Goal: Navigation & Orientation: Find specific page/section

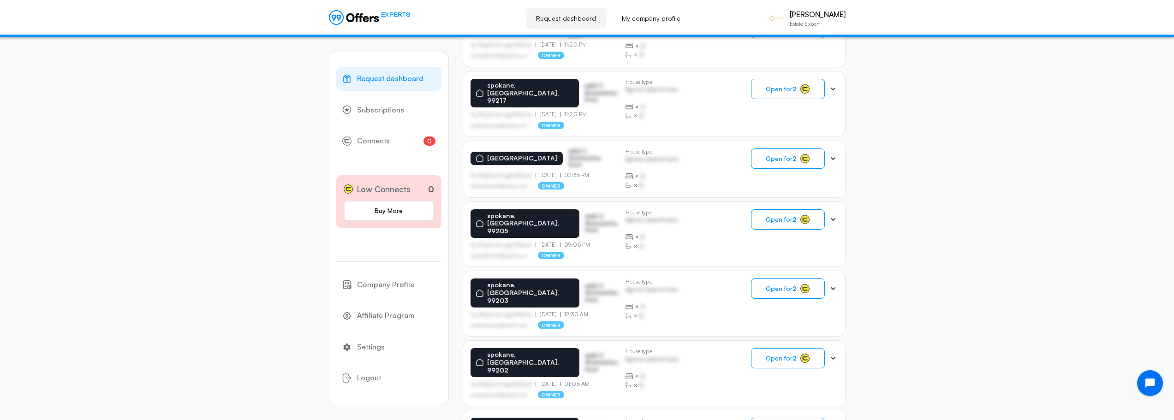
scroll to position [504, 0]
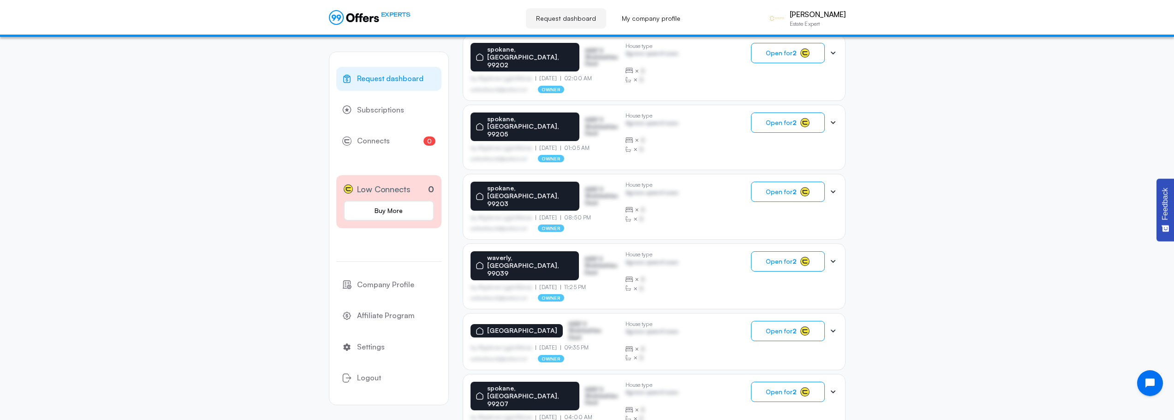
scroll to position [503, 0]
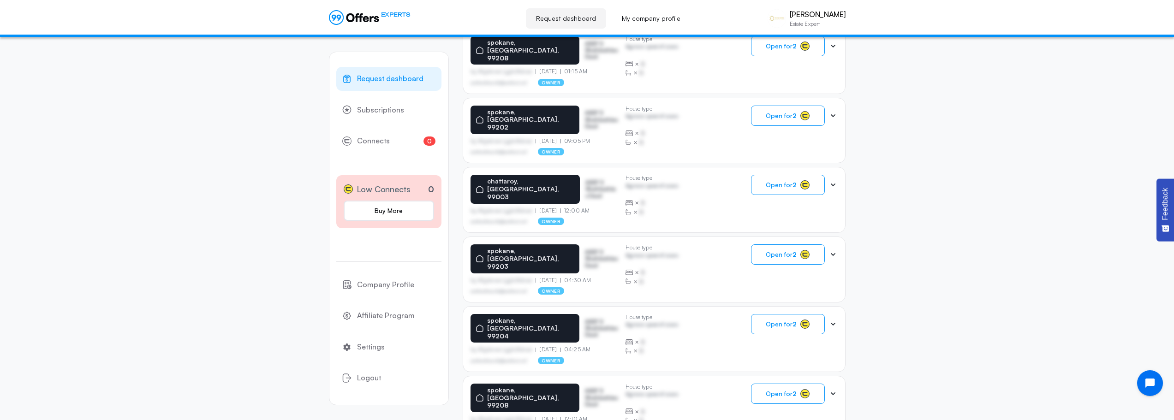
scroll to position [502, 0]
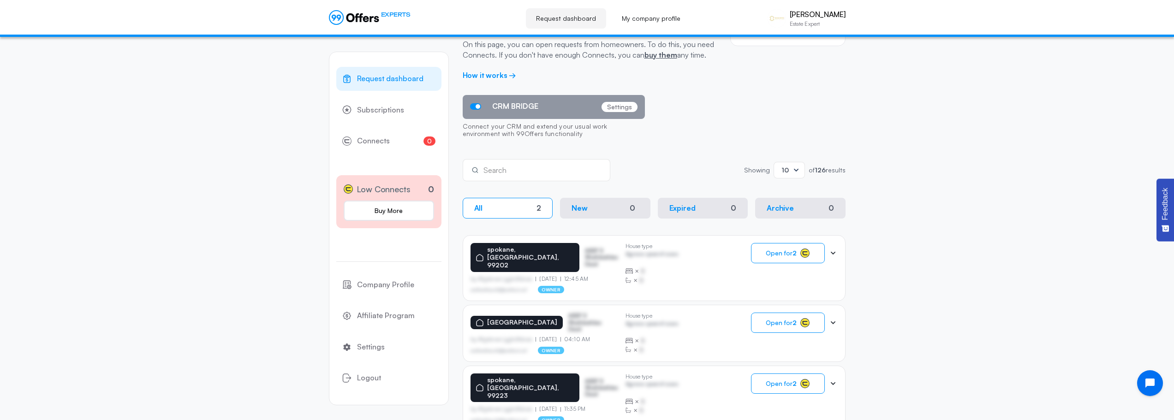
scroll to position [11, 0]
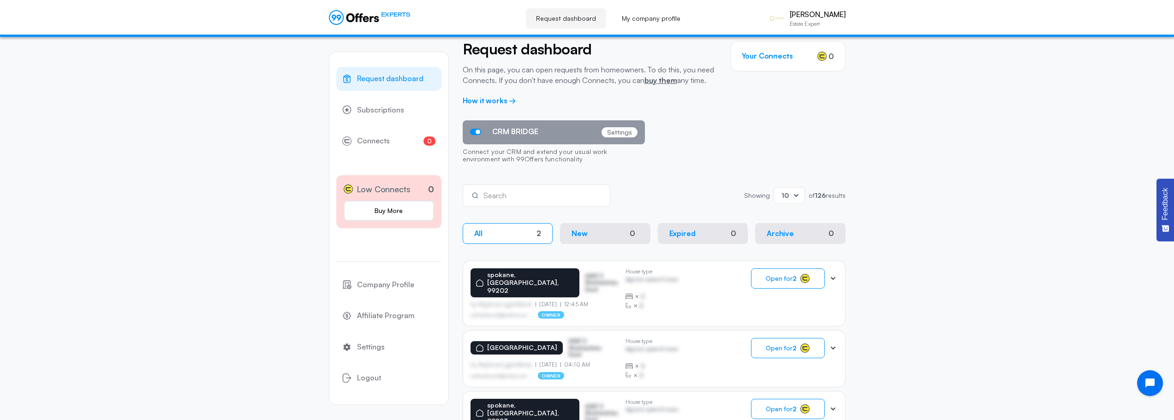
click at [835, 277] on icon at bounding box center [833, 278] width 9 height 9
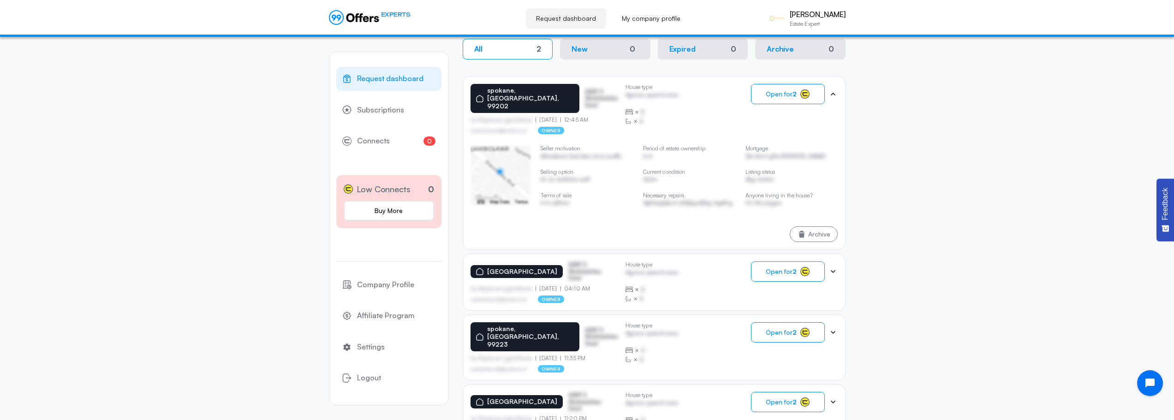
scroll to position [241, 0]
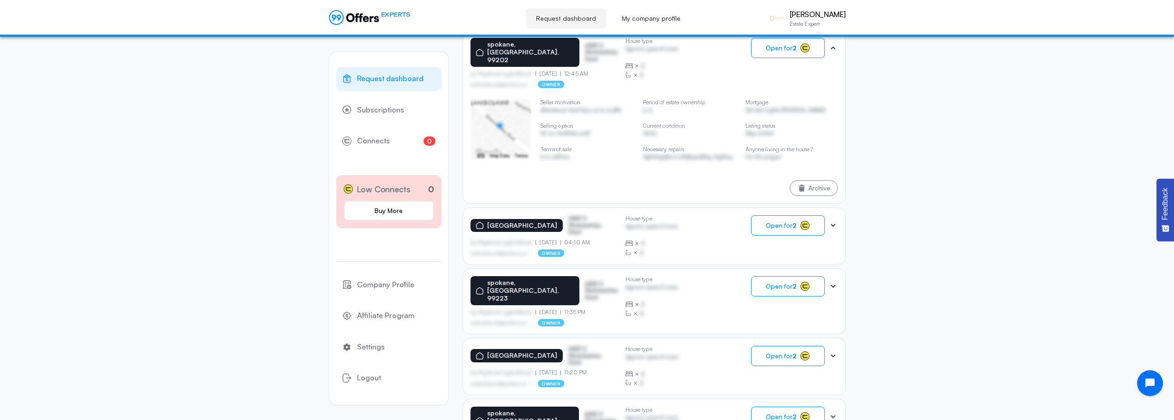
click at [834, 224] on icon at bounding box center [833, 225] width 5 height 3
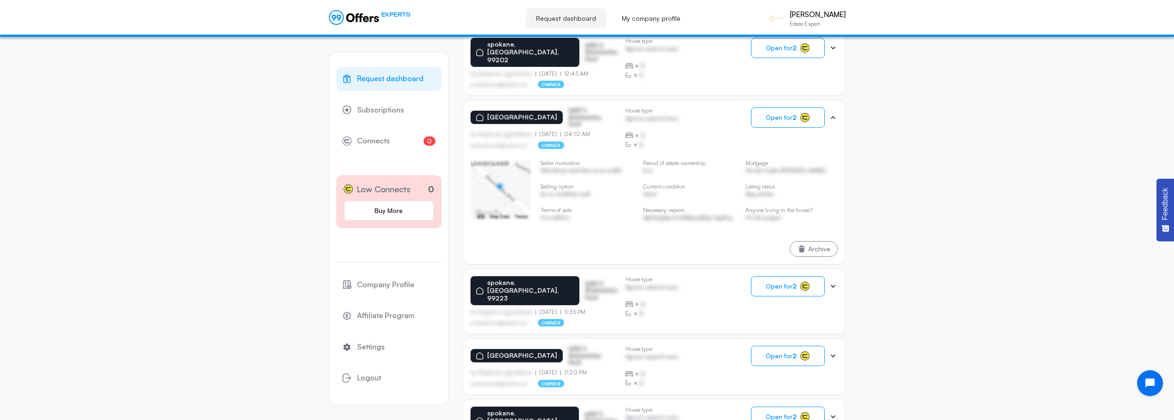
click at [832, 285] on icon at bounding box center [833, 286] width 5 height 3
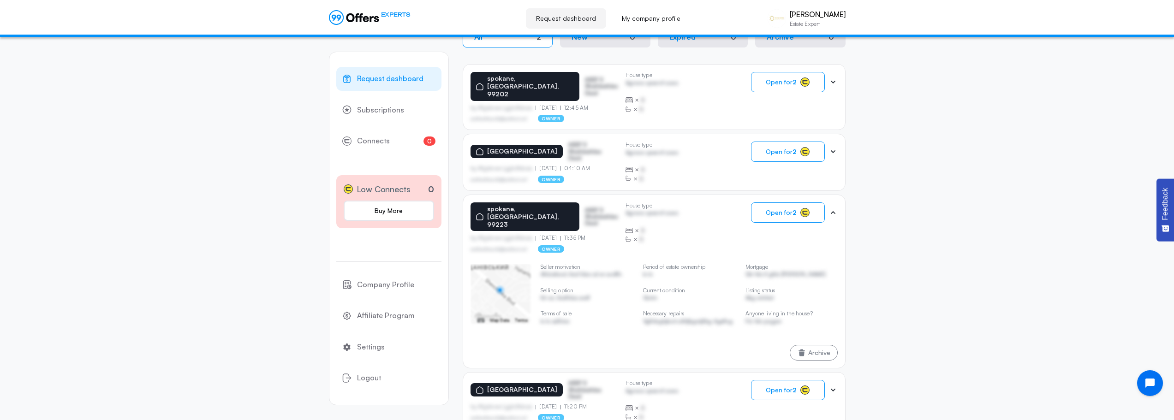
scroll to position [149, 0]
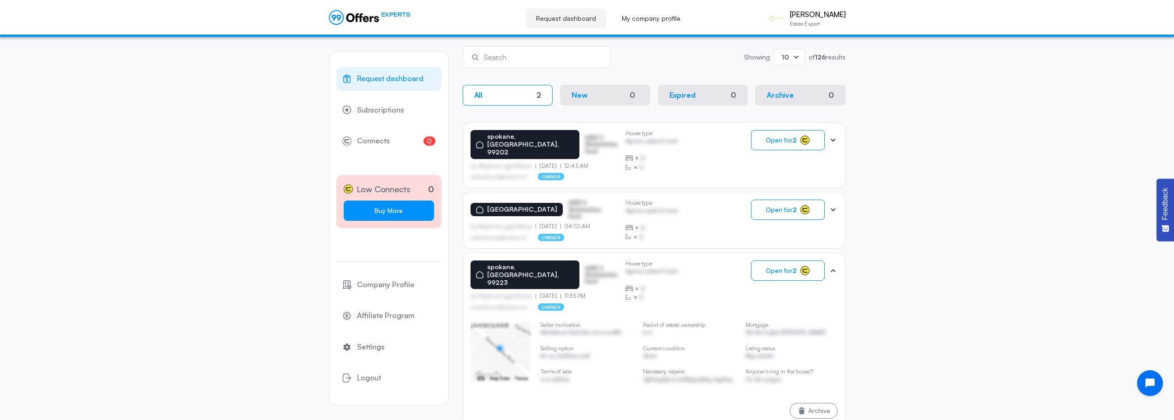
click at [401, 213] on link "Buy More" at bounding box center [389, 211] width 90 height 20
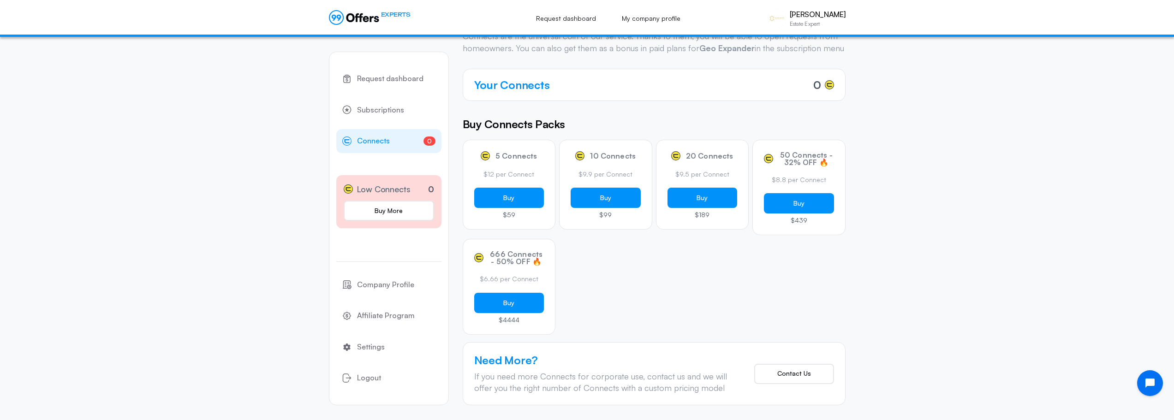
scroll to position [58, 0]
click at [407, 286] on span "Company Profile" at bounding box center [385, 285] width 57 height 12
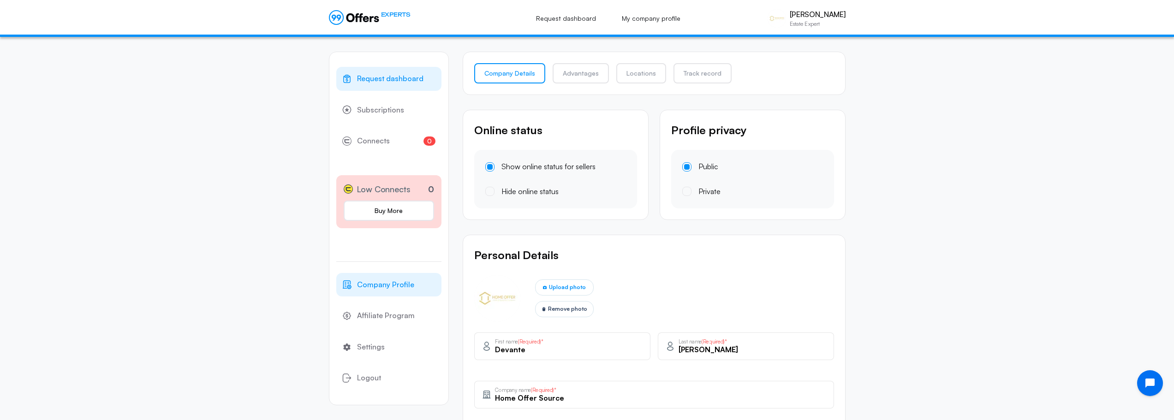
click at [395, 79] on span "Request dashboard" at bounding box center [390, 79] width 66 height 12
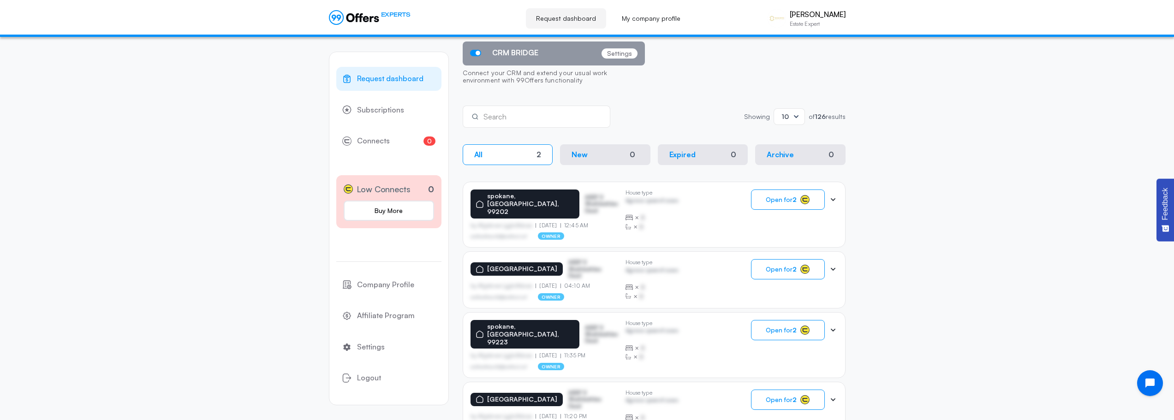
scroll to position [89, 0]
click at [357, 109] on span "Subscriptions" at bounding box center [380, 110] width 47 height 12
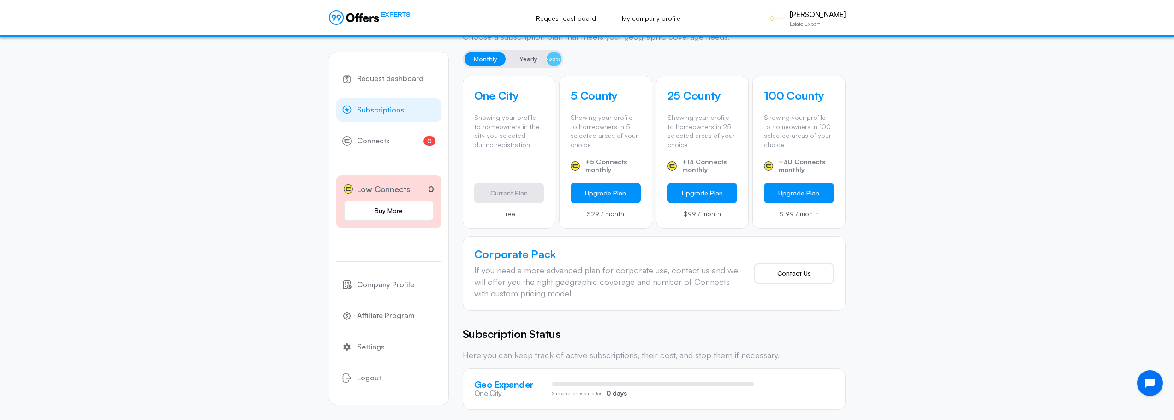
scroll to position [281, 0]
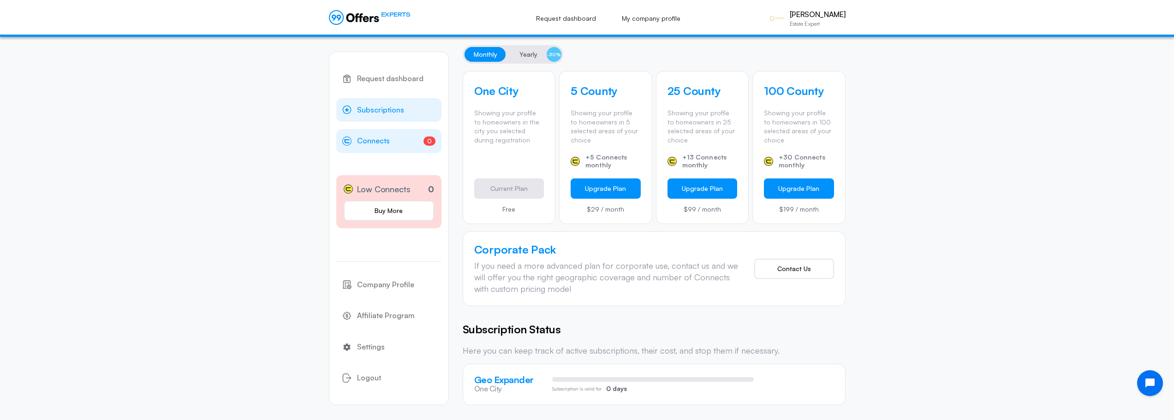
click at [404, 140] on link "0 Connects 0" at bounding box center [388, 141] width 105 height 24
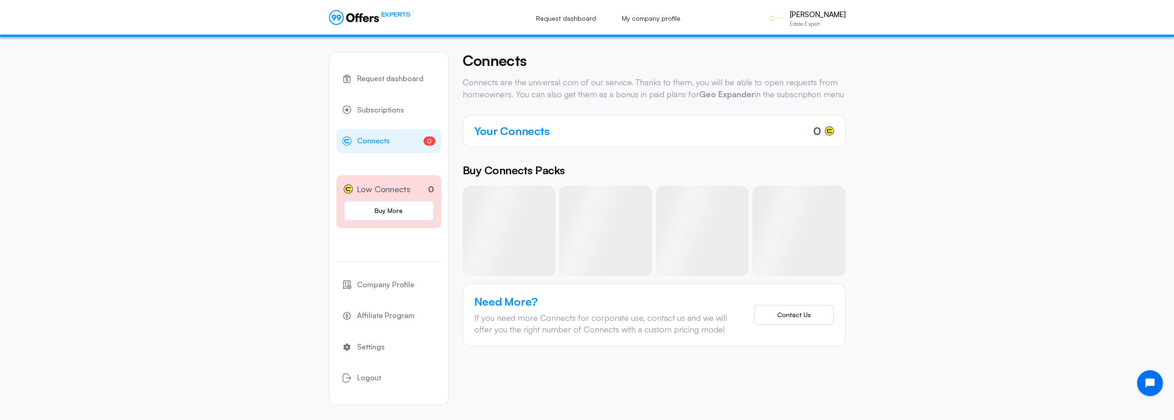
scroll to position [0, 0]
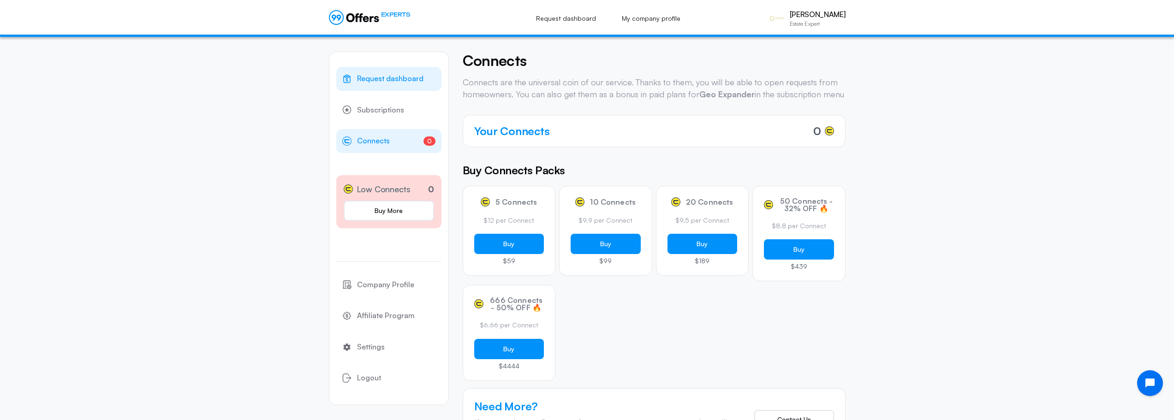
click at [402, 79] on span "Request dashboard" at bounding box center [390, 79] width 66 height 12
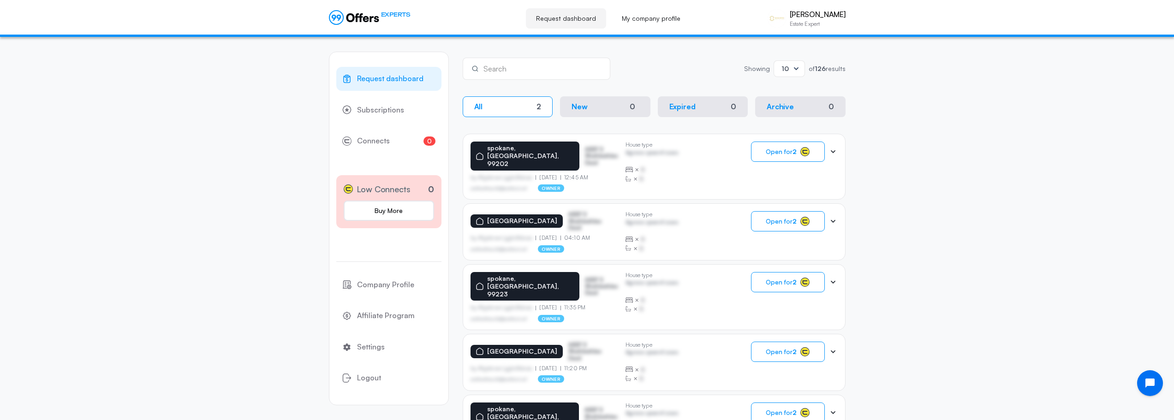
scroll to position [138, 0]
click at [612, 110] on button "New 0" at bounding box center [605, 106] width 90 height 21
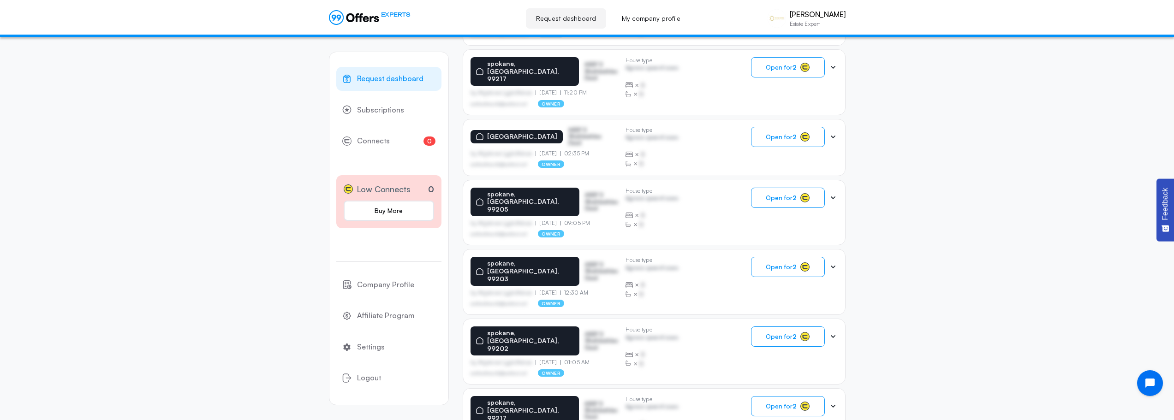
scroll to position [504, 0]
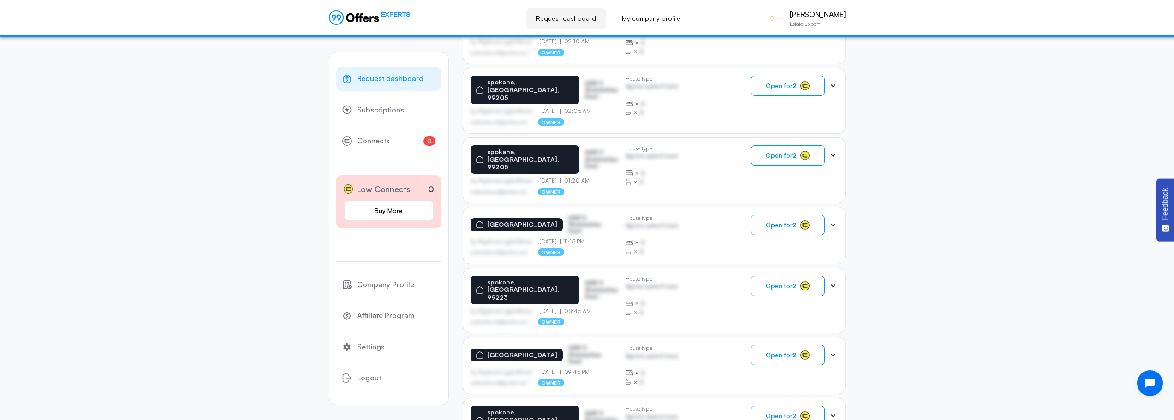
scroll to position [505, 0]
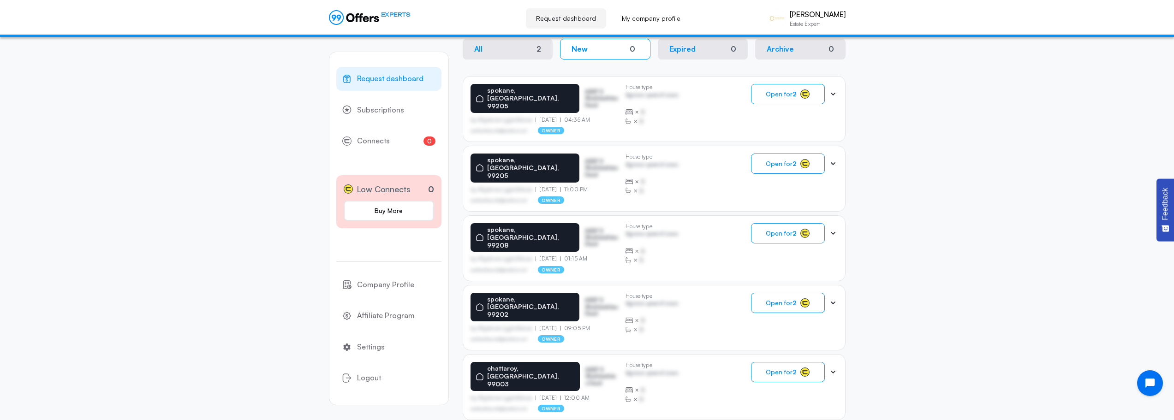
scroll to position [502, 0]
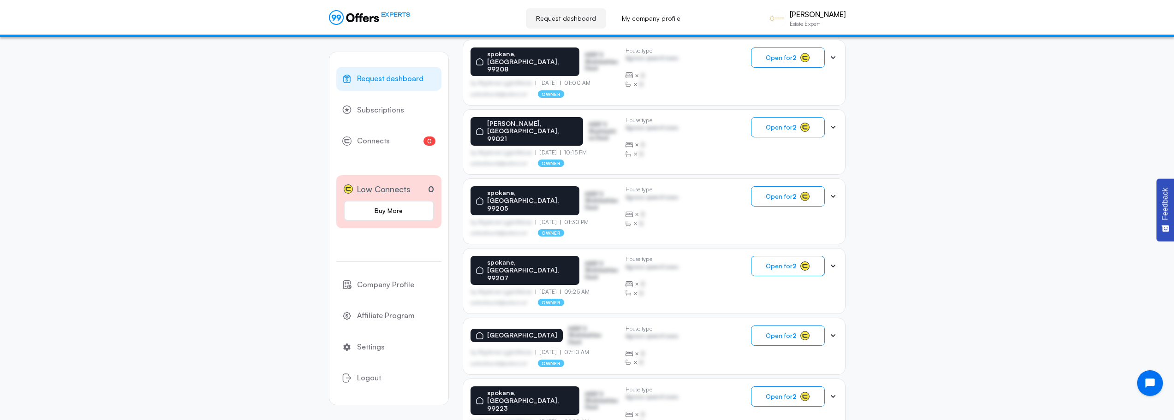
scroll to position [504, 0]
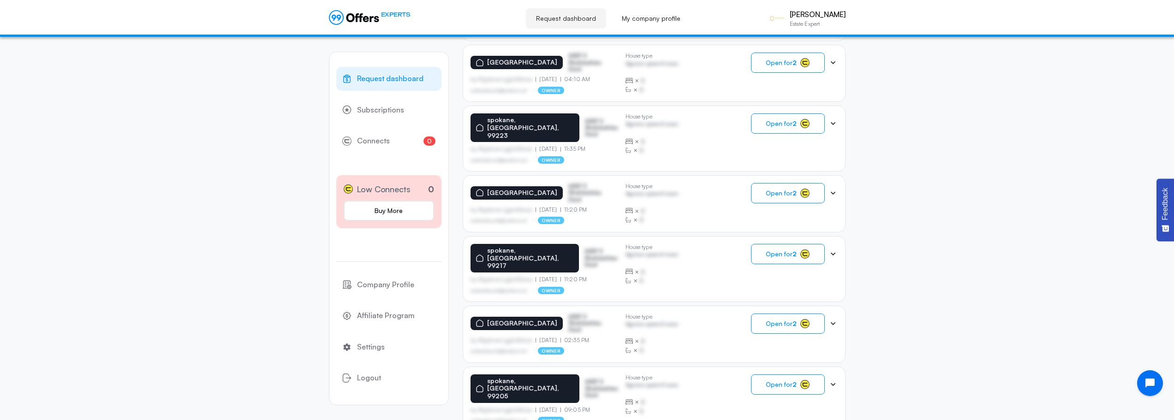
scroll to position [195, 0]
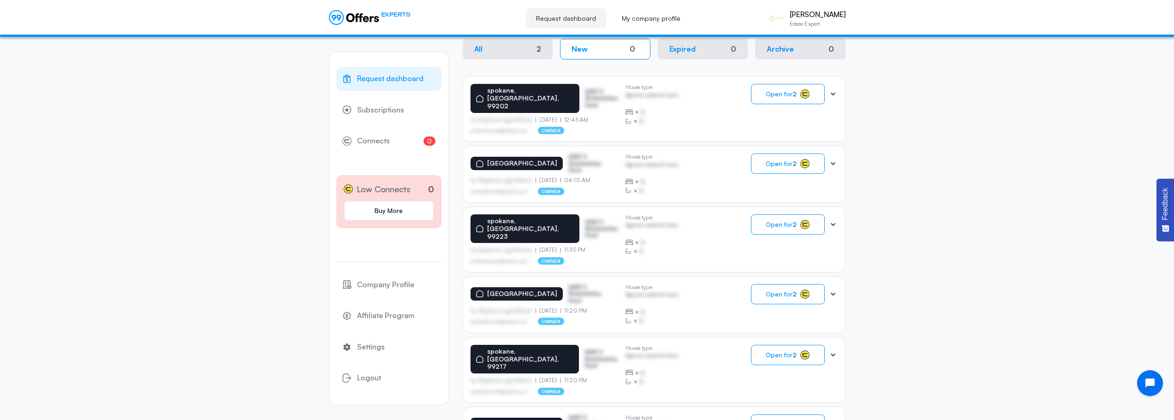
click at [836, 94] on icon at bounding box center [833, 94] width 9 height 9
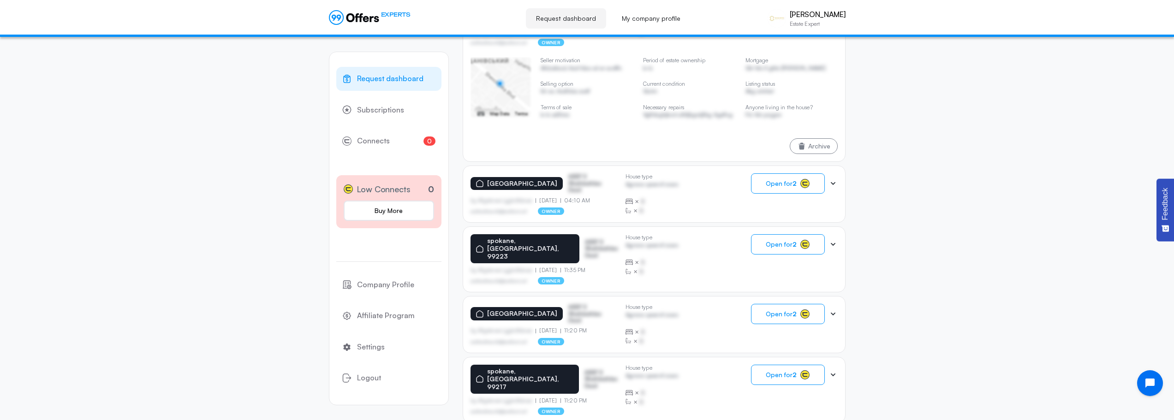
scroll to position [287, 0]
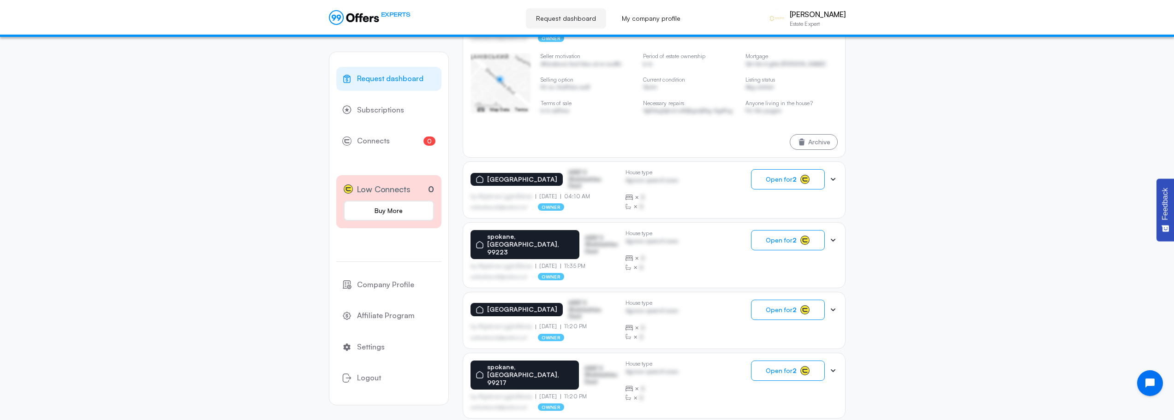
click at [831, 178] on icon at bounding box center [833, 179] width 5 height 3
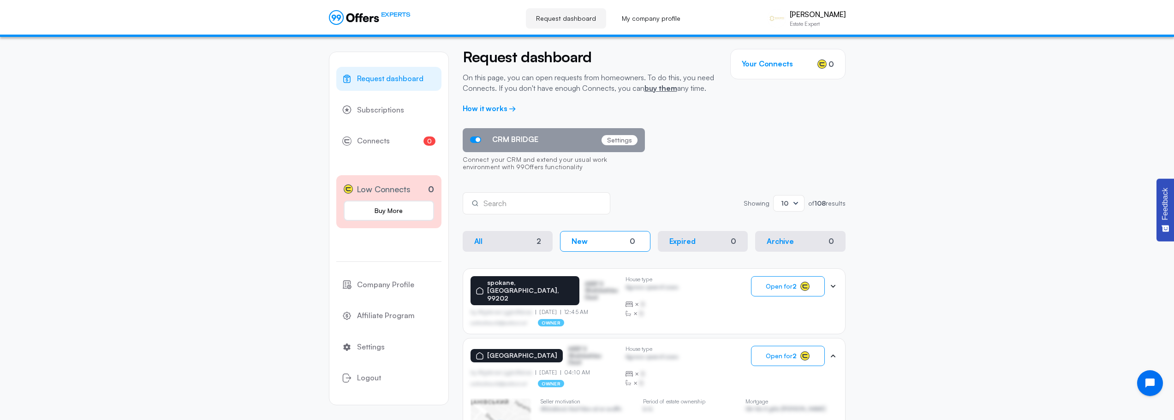
scroll to position [0, 0]
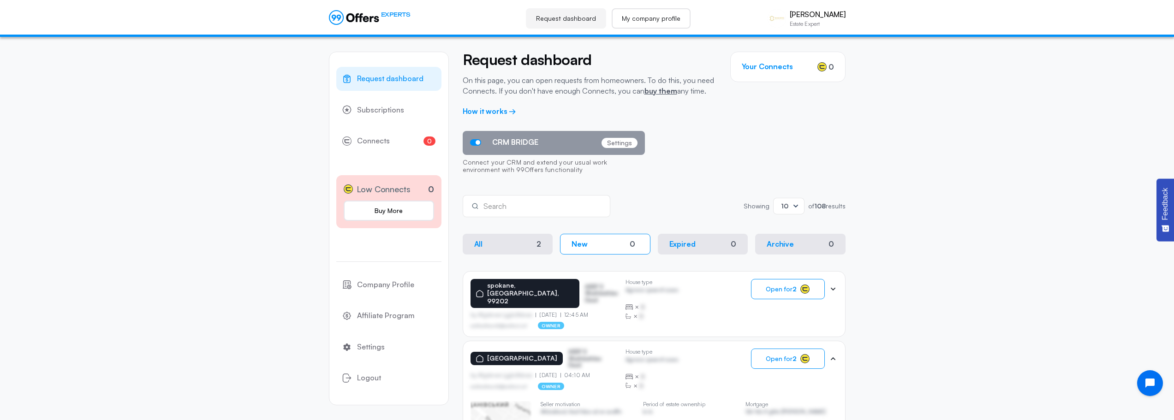
click at [656, 24] on link "My company profile" at bounding box center [651, 18] width 79 height 20
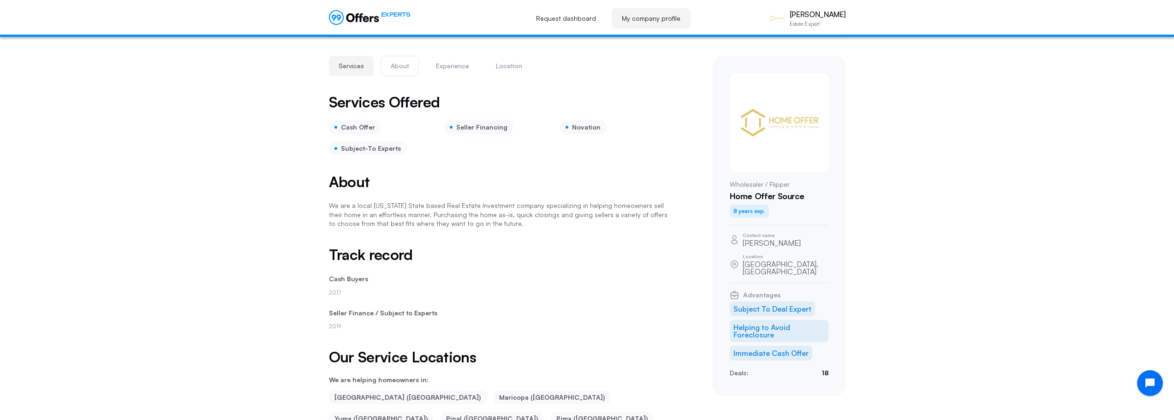
click at [401, 67] on button "About" at bounding box center [400, 66] width 38 height 20
click at [507, 62] on button "Location" at bounding box center [509, 66] width 46 height 20
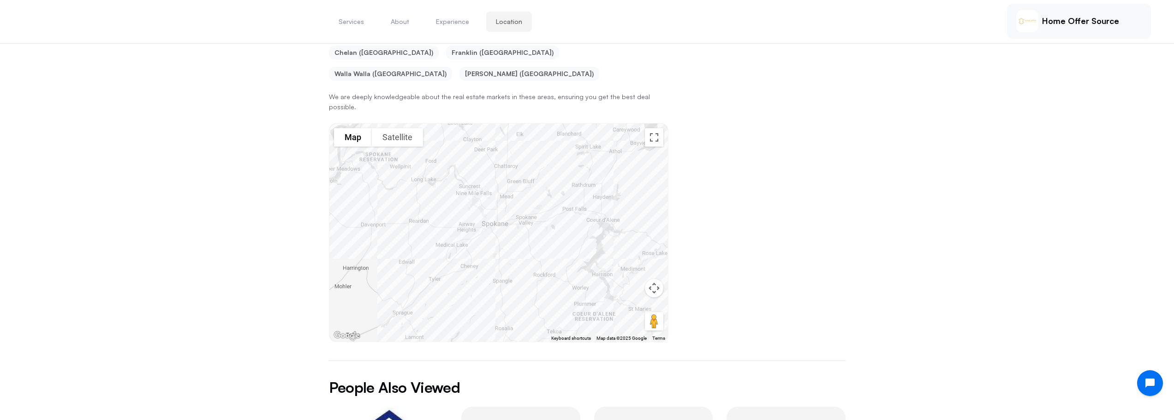
scroll to position [757, 0]
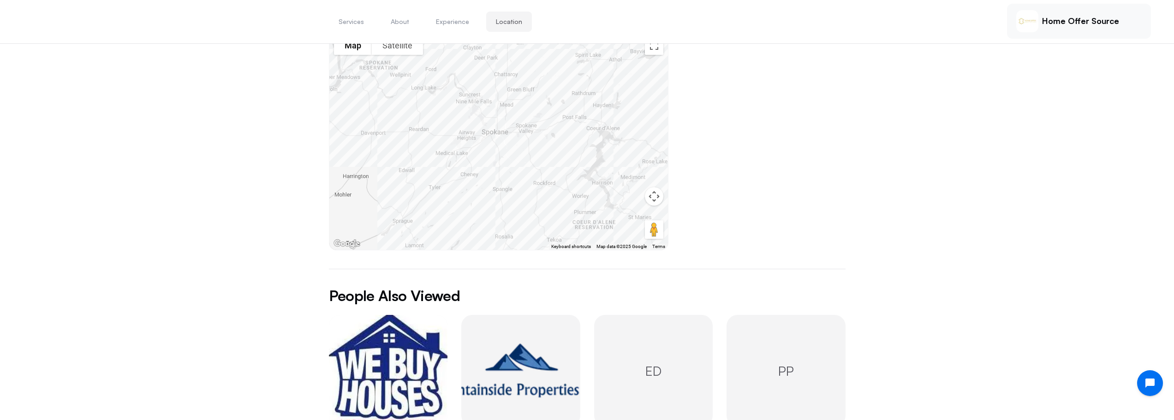
click at [376, 310] on img "1 / 4" at bounding box center [388, 371] width 131 height 123
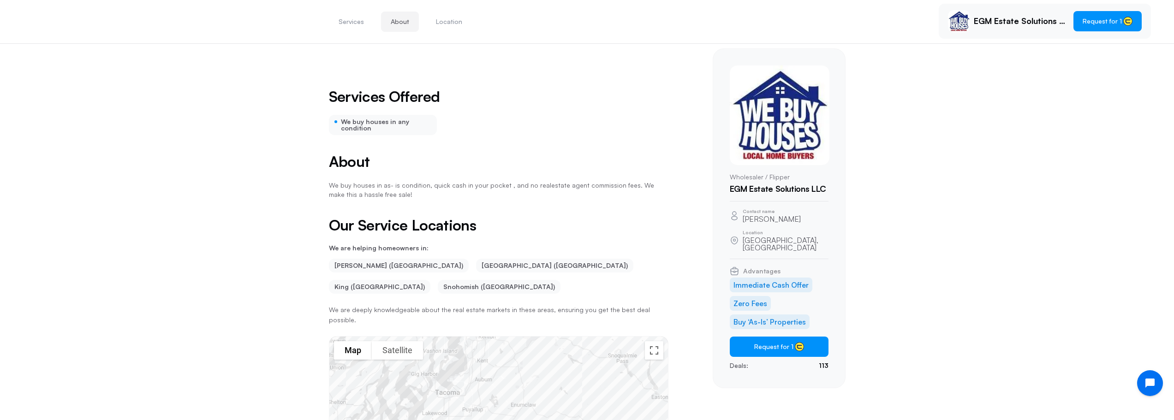
scroll to position [0, 0]
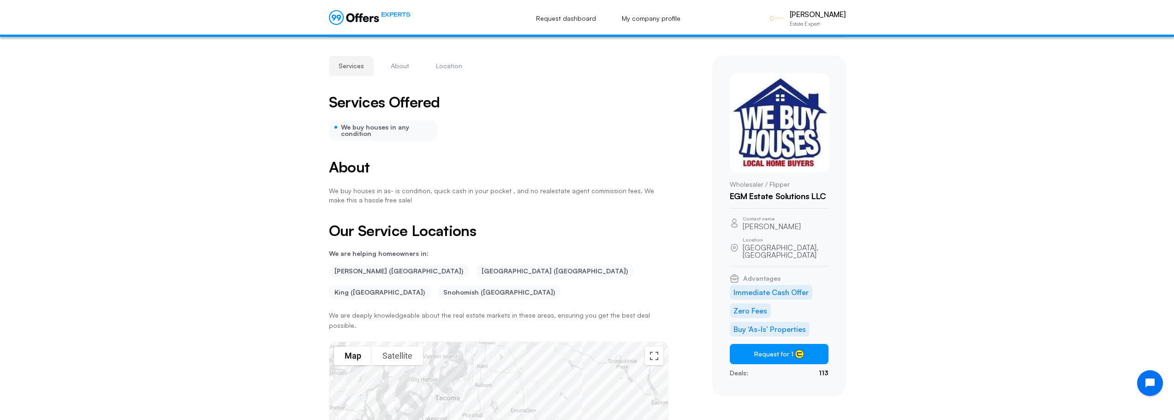
click at [360, 22] on icon at bounding box center [359, 17] width 8 height 9
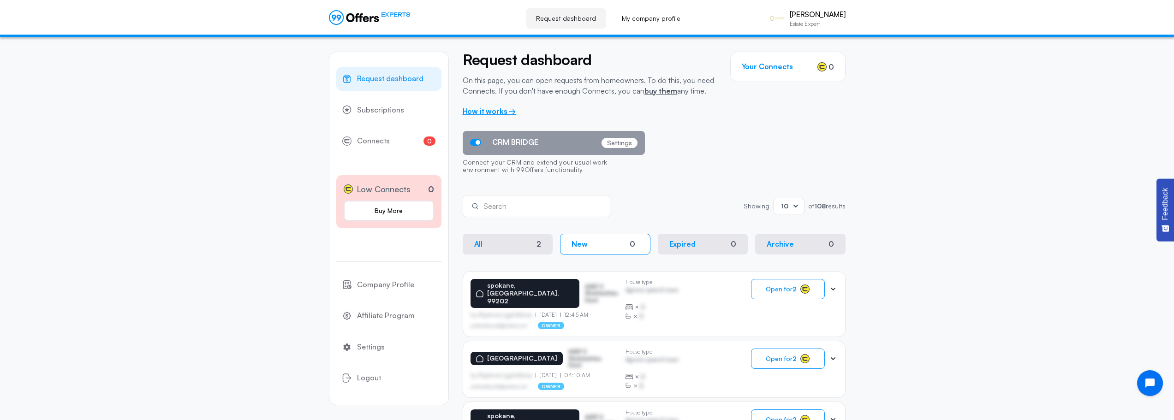
click at [510, 109] on link "How it works →" at bounding box center [490, 111] width 54 height 9
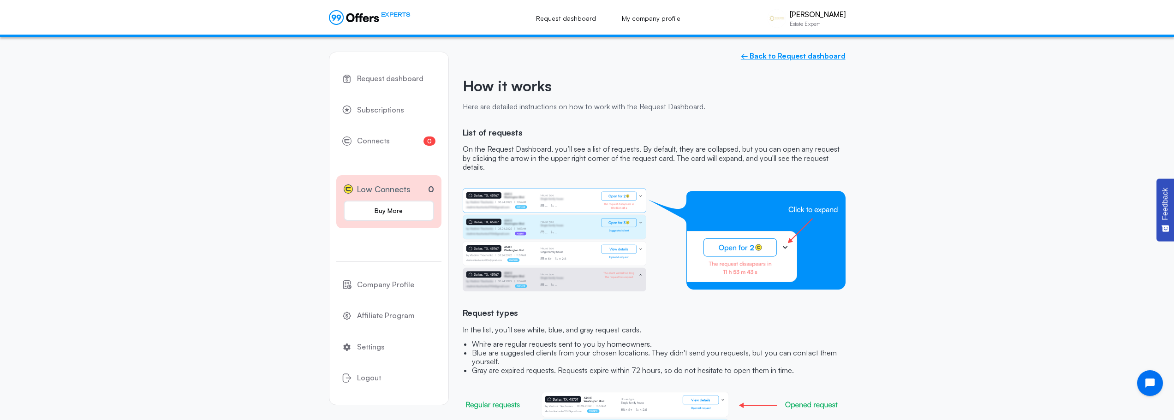
click at [756, 53] on link "← Back to Request dashboard" at bounding box center [793, 56] width 105 height 9
